Goal: Task Accomplishment & Management: Manage account settings

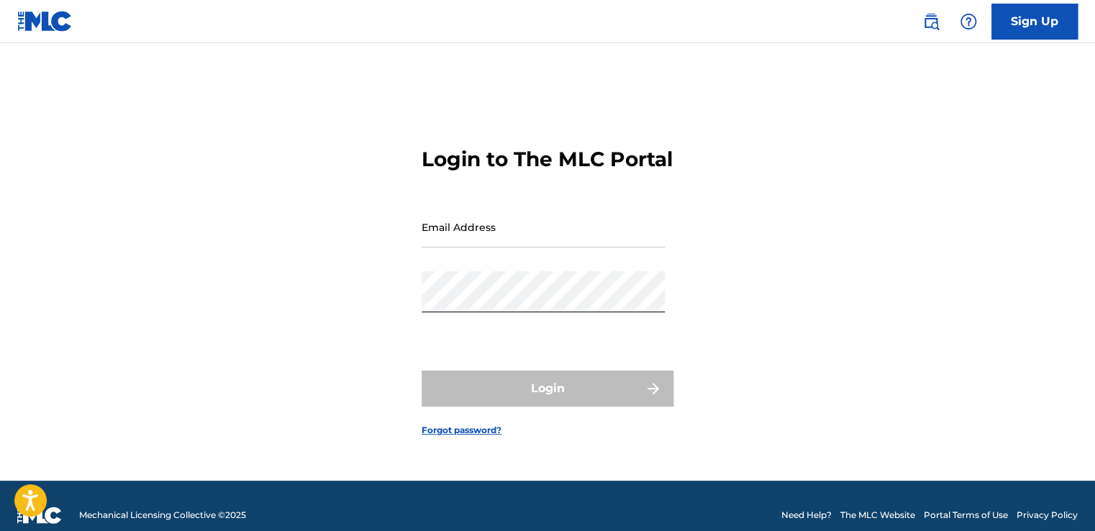
click at [519, 395] on div "Login" at bounding box center [548, 388] width 252 height 36
click at [519, 394] on div "Login" at bounding box center [548, 388] width 252 height 36
